Goal: Task Accomplishment & Management: Use online tool/utility

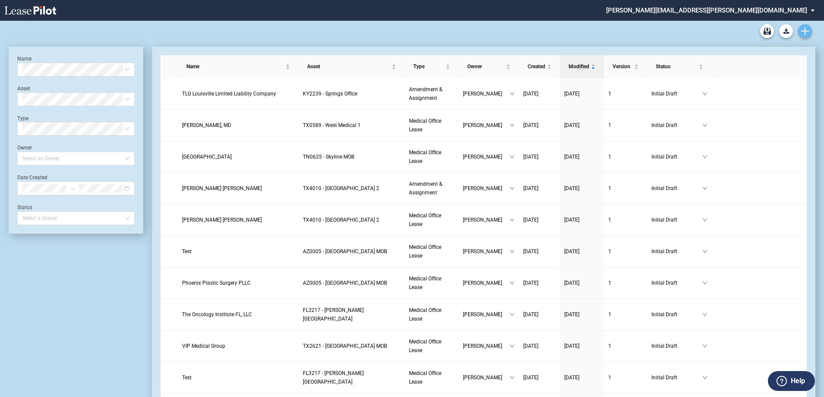
click at [804, 31] on use "Create new document" at bounding box center [806, 31] width 8 height 8
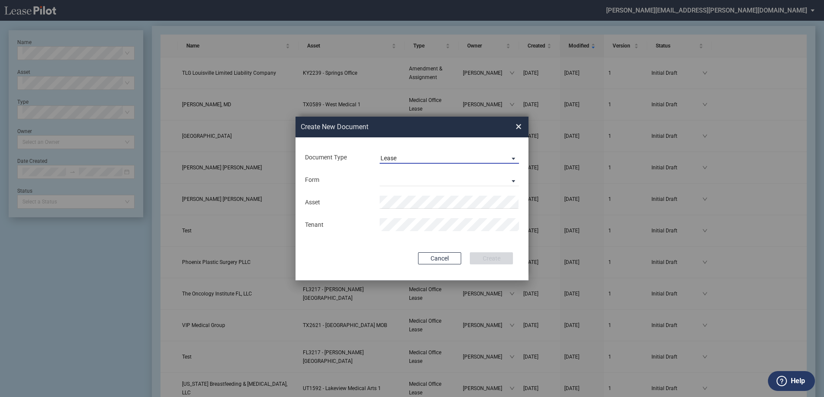
click at [425, 159] on span "Lease" at bounding box center [443, 158] width 124 height 9
click at [423, 182] on md-option "Amendment" at bounding box center [450, 178] width 153 height 21
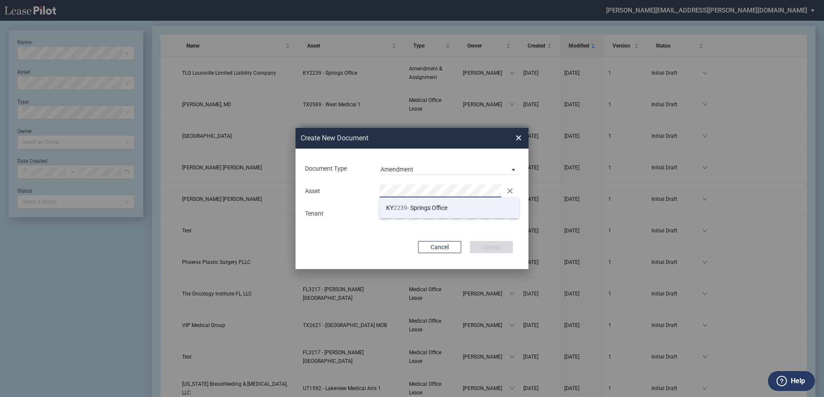
click at [430, 202] on li "KY 2239 - Springs Office" at bounding box center [449, 207] width 139 height 21
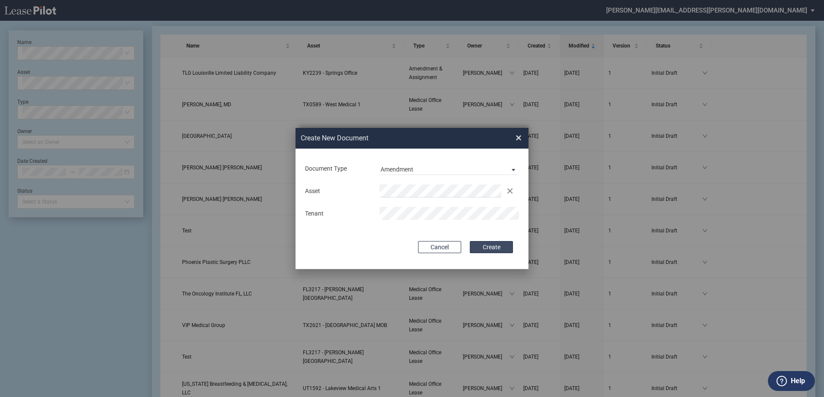
click at [493, 249] on button "Create" at bounding box center [491, 247] width 43 height 12
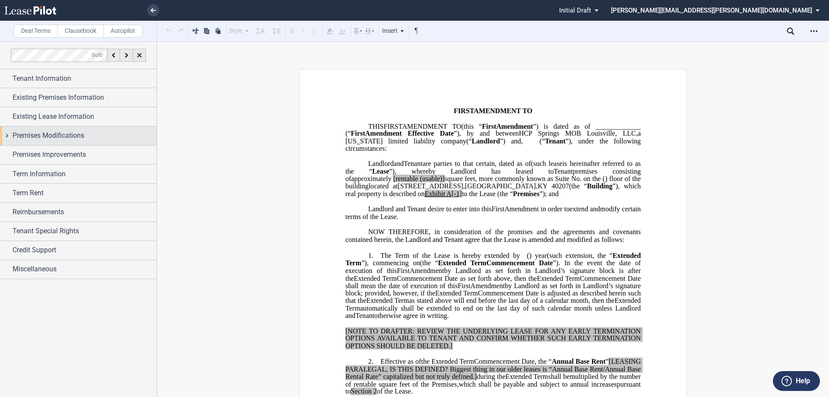
click at [79, 139] on span "Premises Modifications" at bounding box center [49, 135] width 72 height 10
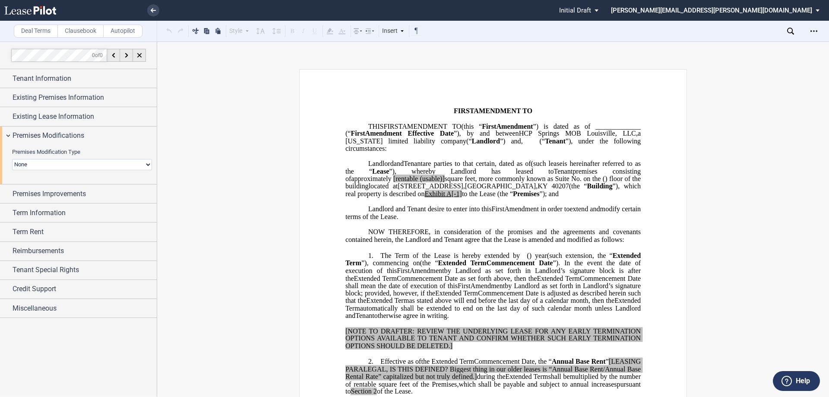
click at [79, 164] on select "None Expansion Relocation" at bounding box center [82, 164] width 140 height 11
select select "relocation"
click at [12, 159] on select "None Expansion Relocation" at bounding box center [82, 164] width 140 height 11
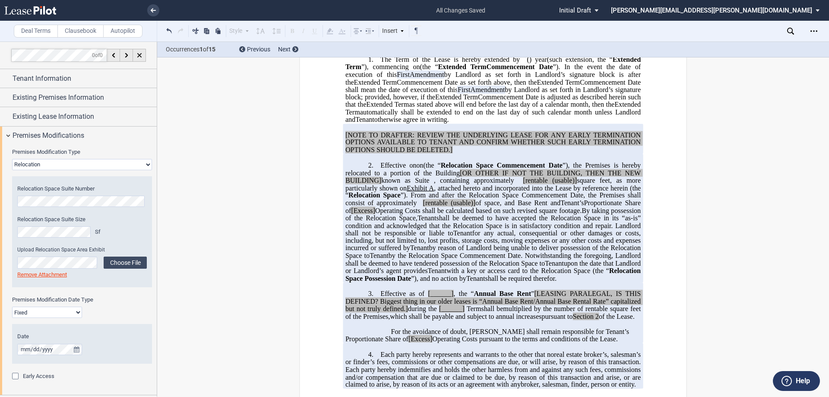
scroll to position [216, 0]
